Goal: Navigation & Orientation: Go to known website

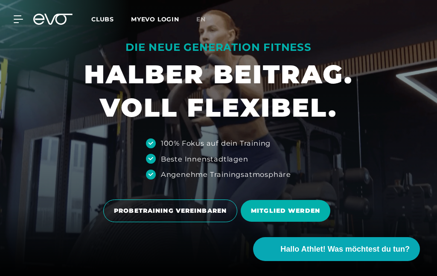
click at [202, 23] on span "en" at bounding box center [200, 19] width 9 height 8
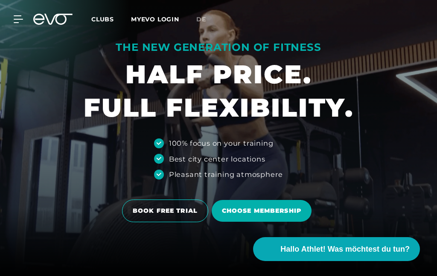
click at [205, 21] on span "de" at bounding box center [201, 19] width 10 height 8
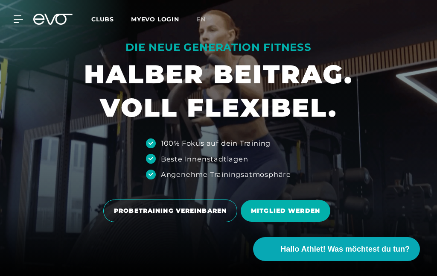
click at [199, 23] on span "en" at bounding box center [200, 19] width 9 height 8
